Goal: Check status: Check status

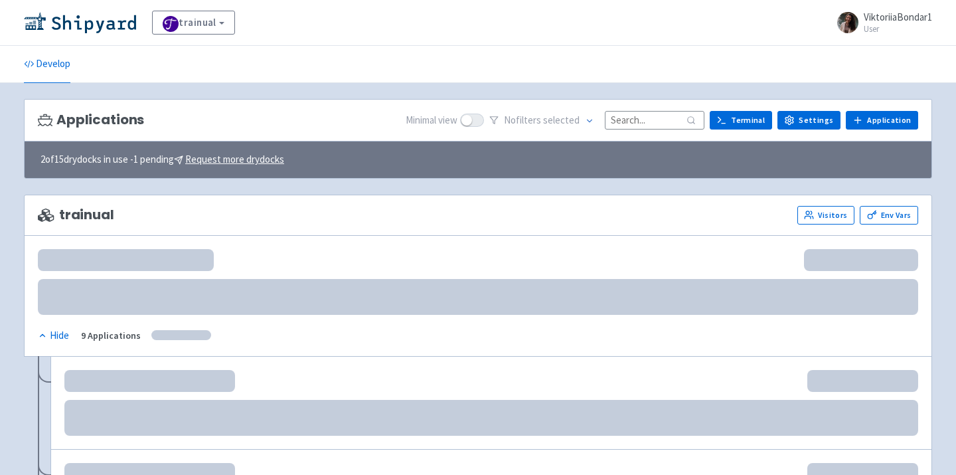
click at [636, 122] on input at bounding box center [655, 120] width 100 height 18
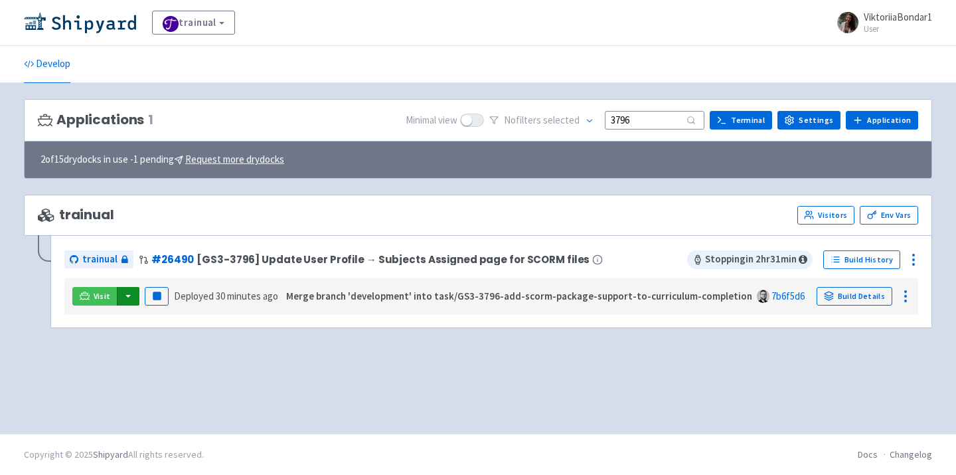
type input "3796"
click at [125, 298] on button "button" at bounding box center [128, 296] width 23 height 19
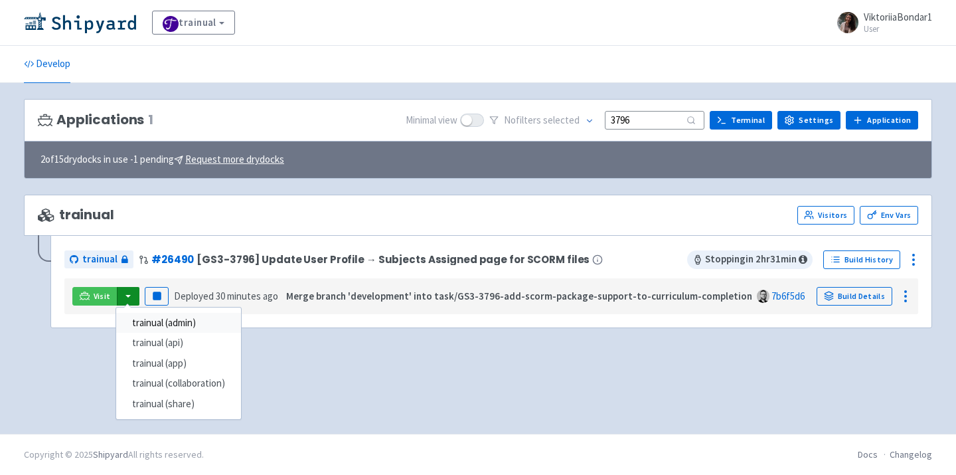
click at [149, 315] on link "trainual (admin)" at bounding box center [178, 323] width 125 height 21
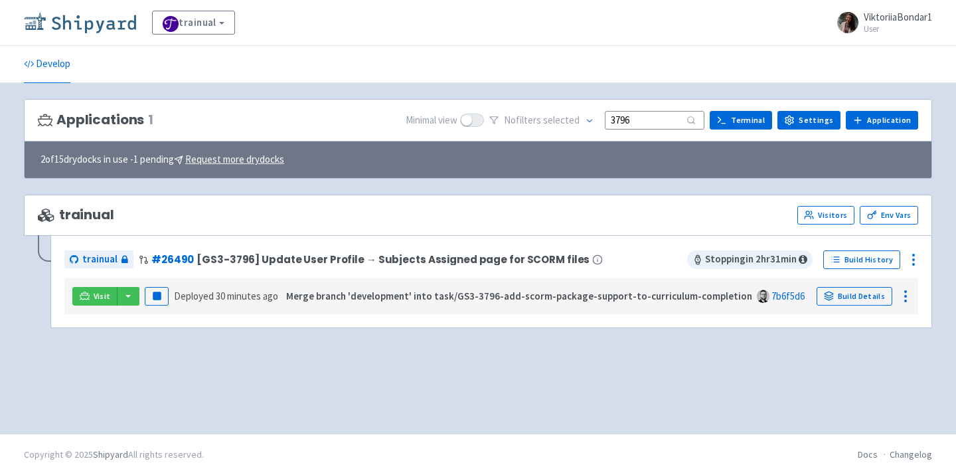
click at [98, 24] on img at bounding box center [80, 22] width 112 height 21
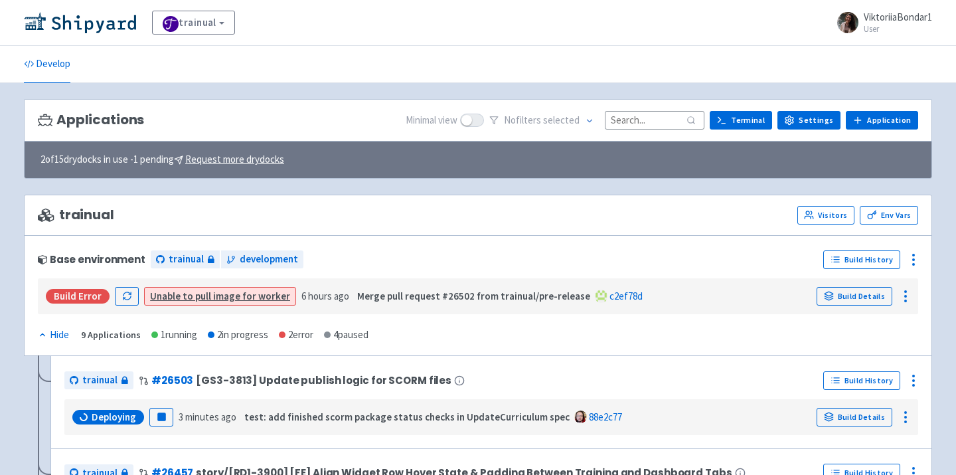
scroll to position [24, 0]
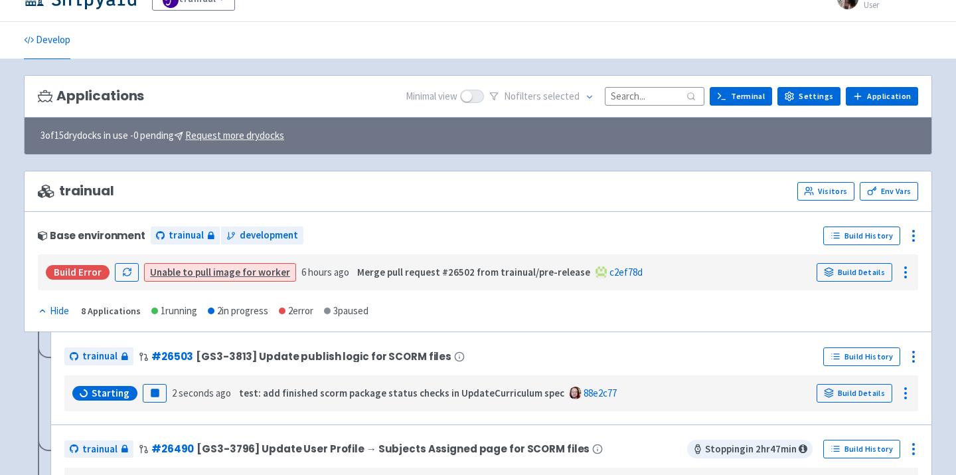
click at [657, 94] on input at bounding box center [655, 96] width 100 height 18
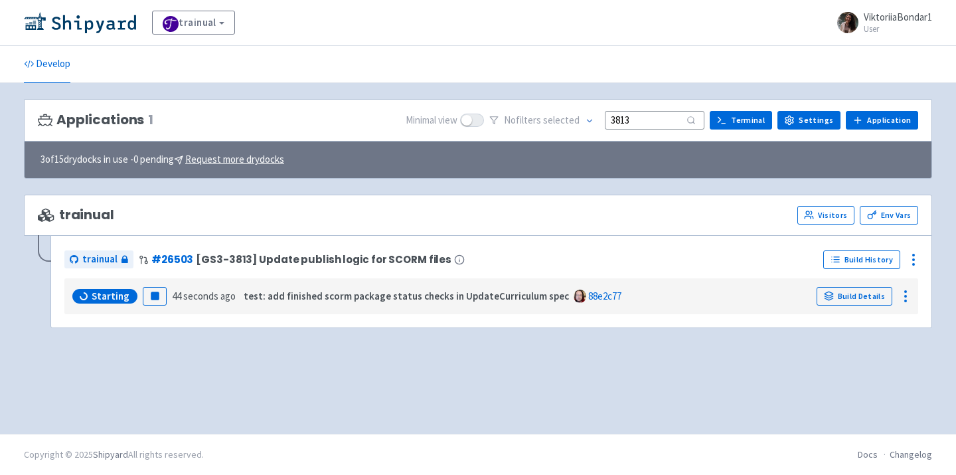
type input "3813"
click at [657, 94] on div "trainual View Organizations ViktoriiaBondar1 User Profile Sign out Develop 1 s" at bounding box center [478, 216] width 956 height 433
